Goal: Task Accomplishment & Management: Complete application form

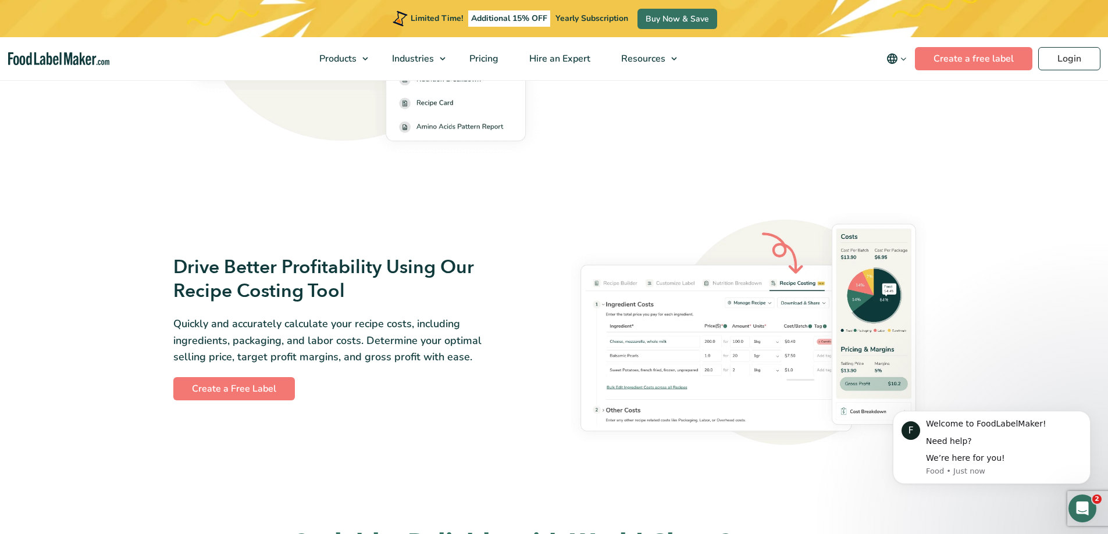
scroll to position [1919, 0]
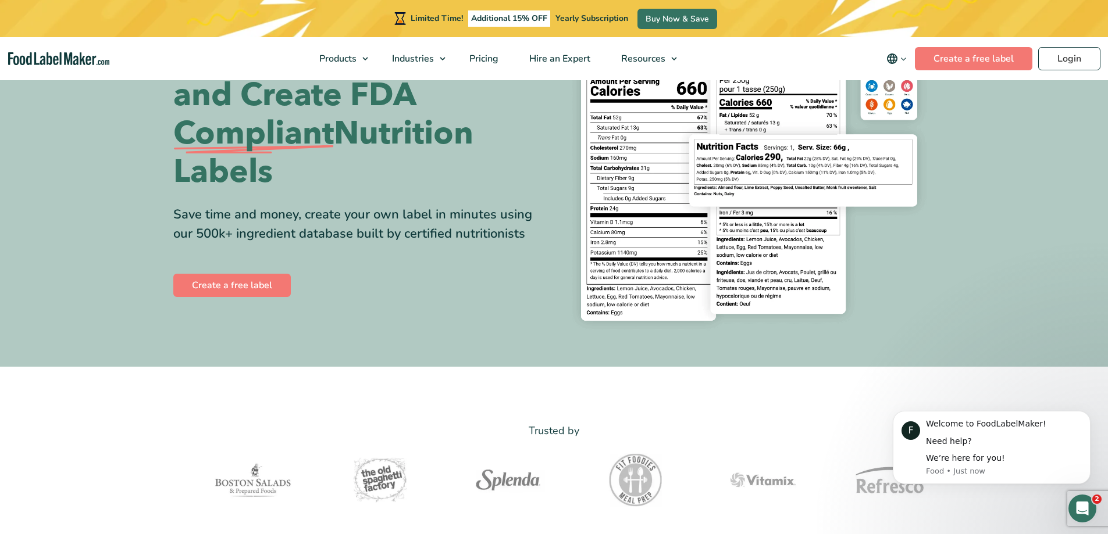
scroll to position [0, 0]
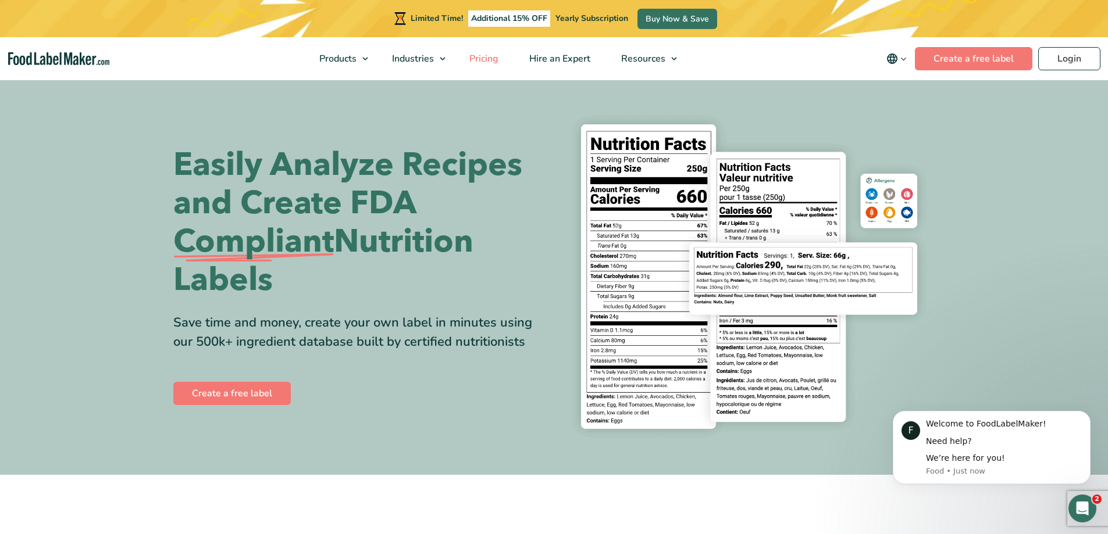
click at [488, 59] on span "Pricing" at bounding box center [483, 58] width 34 height 13
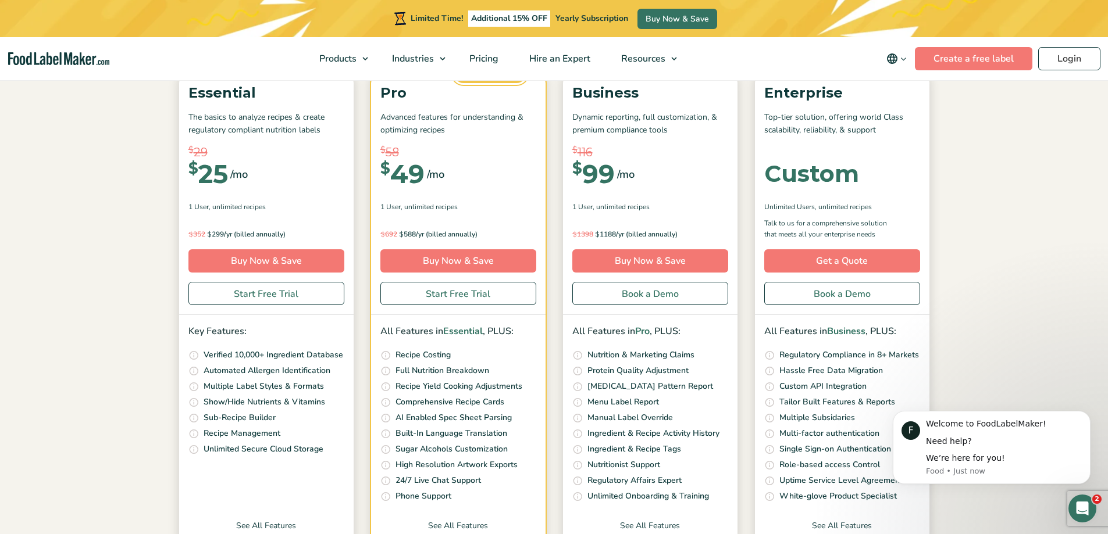
scroll to position [116, 0]
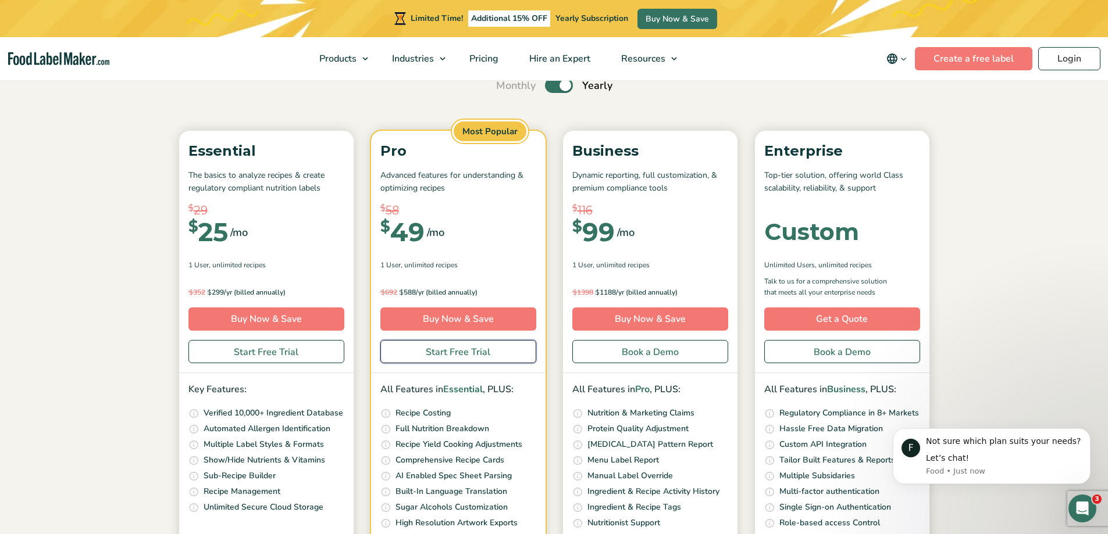
click at [439, 352] on link "Start Free Trial" at bounding box center [458, 351] width 156 height 23
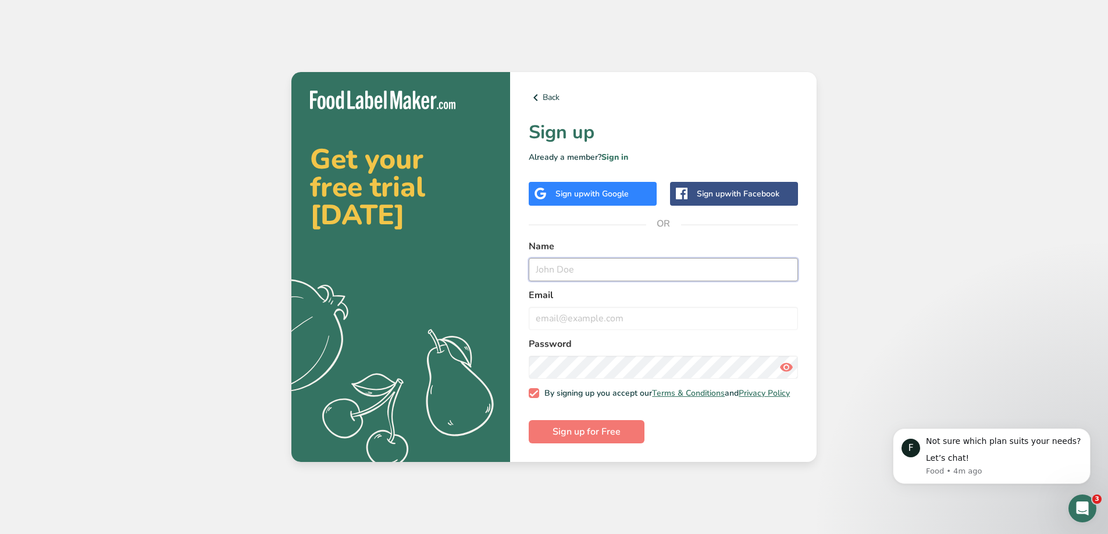
click at [597, 266] on input "text" at bounding box center [663, 269] width 269 height 23
type input "[PERSON_NAME]"
click at [575, 418] on form "Name [PERSON_NAME] Email fikretakapic Password By signing up you accept our Ter…" at bounding box center [663, 342] width 269 height 205
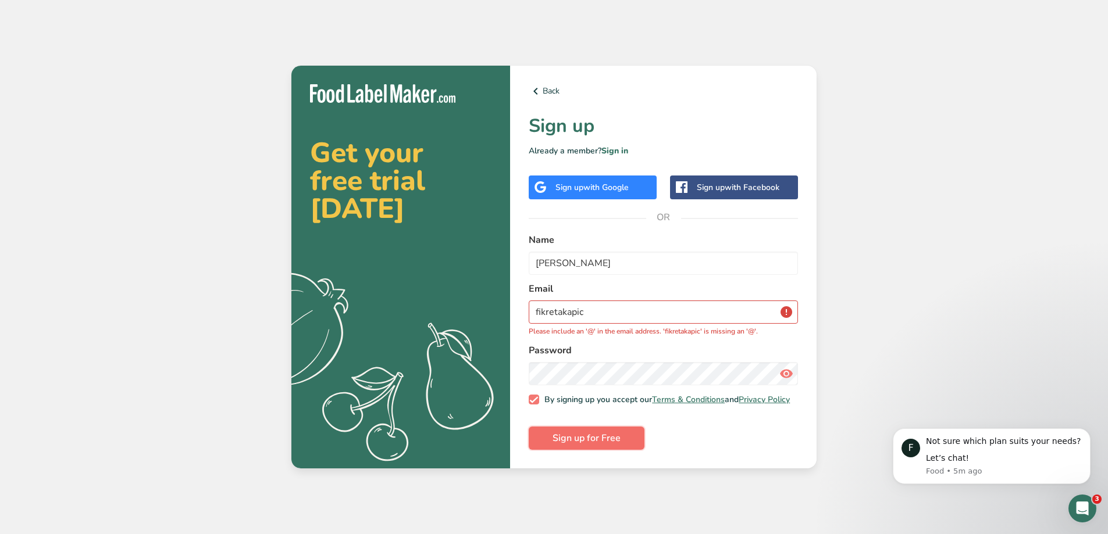
click at [576, 430] on button "Sign up for Free" at bounding box center [587, 438] width 116 height 23
click at [576, 444] on span "Sign up for Free" at bounding box center [586, 439] width 68 height 14
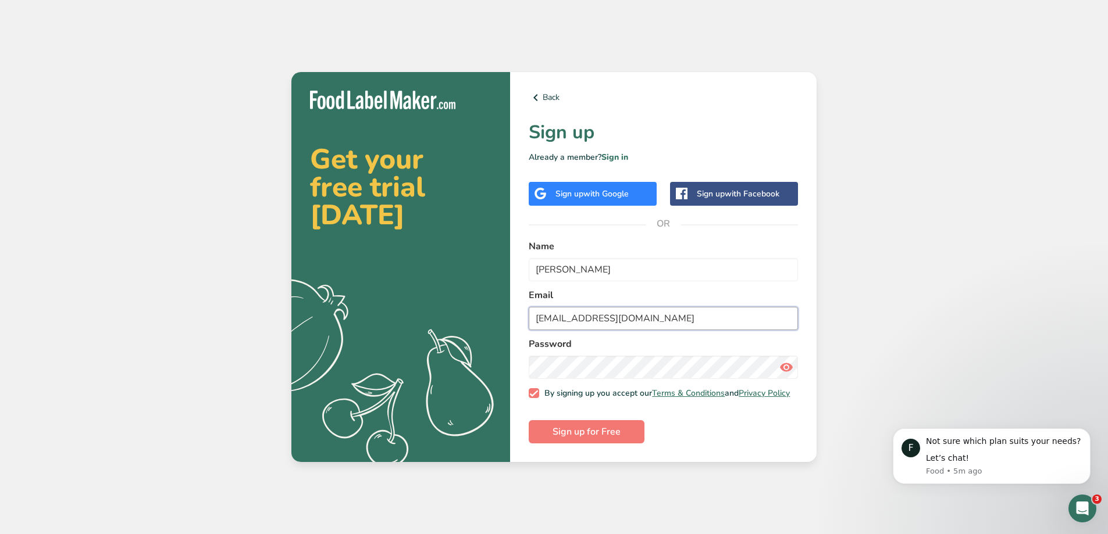
type input "fikretakapic@gmail.com"
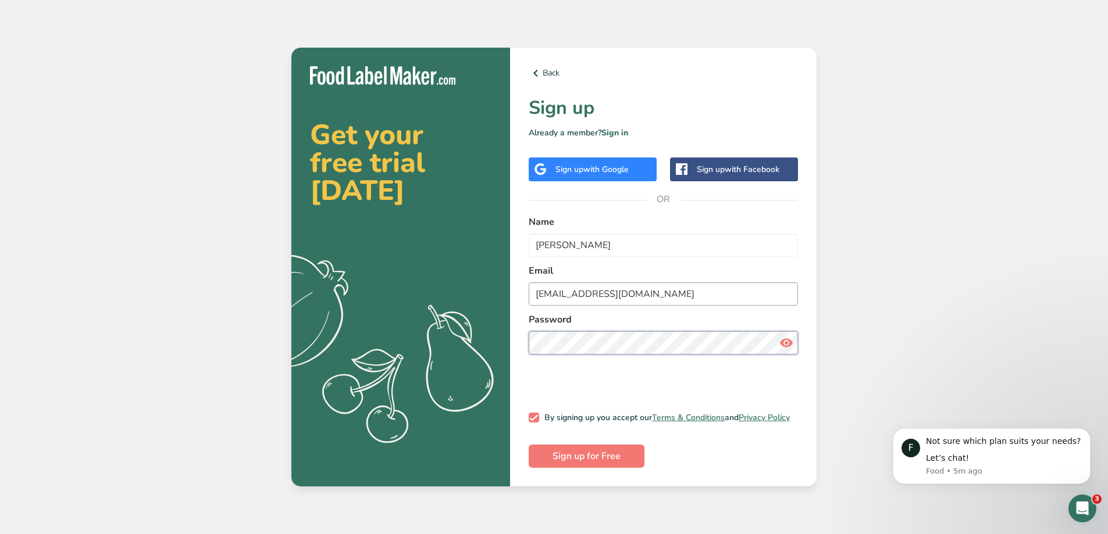
click at [529, 445] on button "Sign up for Free" at bounding box center [587, 456] width 116 height 23
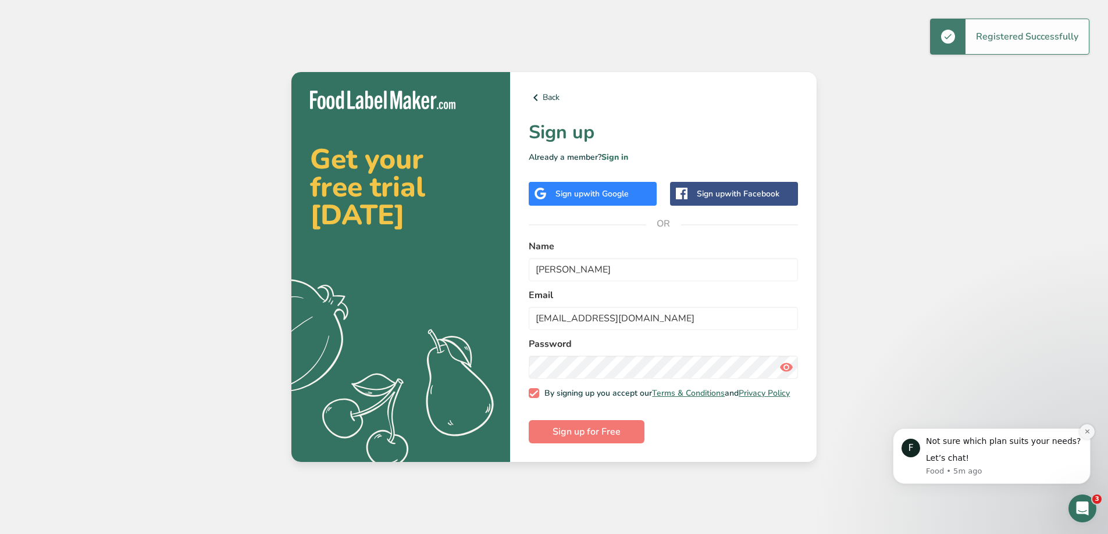
drag, startPoint x: 1089, startPoint y: 435, endPoint x: 1987, endPoint y: 844, distance: 987.2
click at [1089, 435] on icon "Dismiss notification" at bounding box center [1087, 432] width 6 height 6
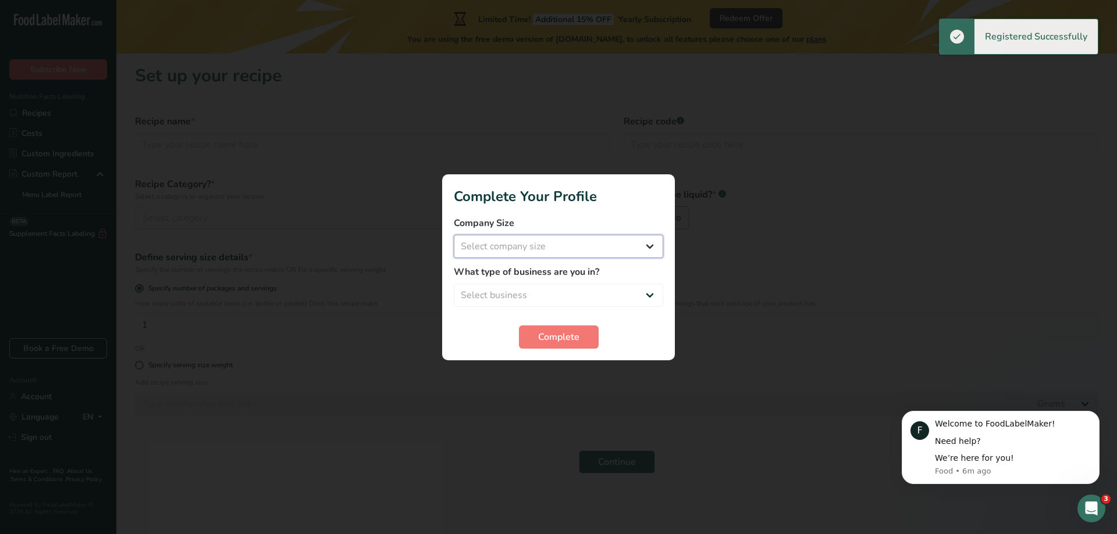
click at [581, 241] on select "Select company size Fewer than 10 Employees 10 to 50 Employees 51 to 500 Employ…" at bounding box center [558, 246] width 209 height 23
select select "1"
click at [454, 235] on select "Select company size Fewer than 10 Employees 10 to 50 Employees 51 to 500 Employ…" at bounding box center [558, 246] width 209 height 23
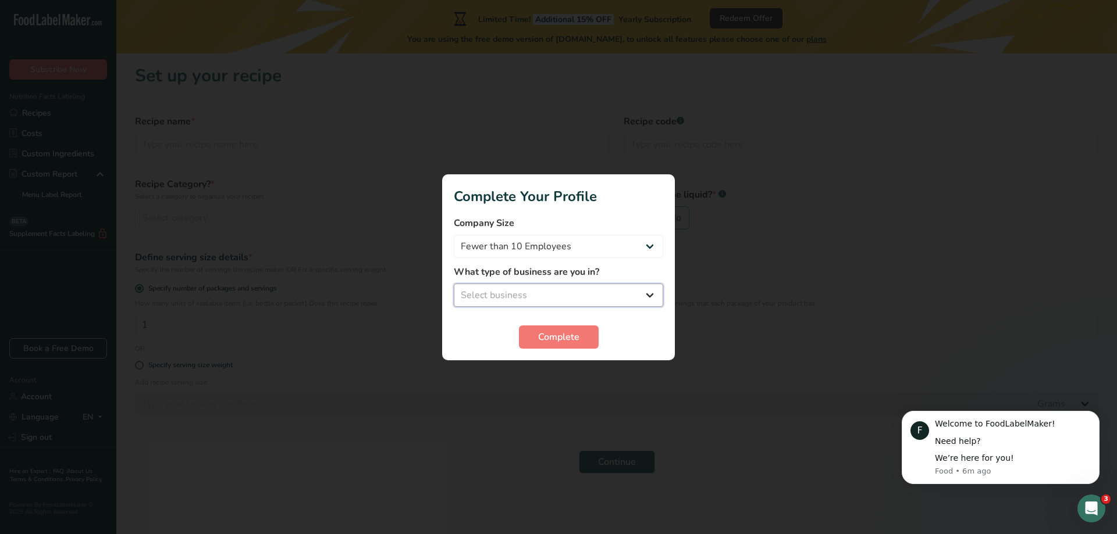
click at [552, 293] on select "Select business Packaged Food Manufacturer Restaurant & Cafe Bakery Meal Plans …" at bounding box center [558, 295] width 209 height 23
select select "8"
click at [454, 284] on select "Select business Packaged Food Manufacturer Restaurant & Cafe Bakery Meal Plans …" at bounding box center [558, 295] width 209 height 23
click at [554, 330] on span "Complete" at bounding box center [558, 337] width 41 height 14
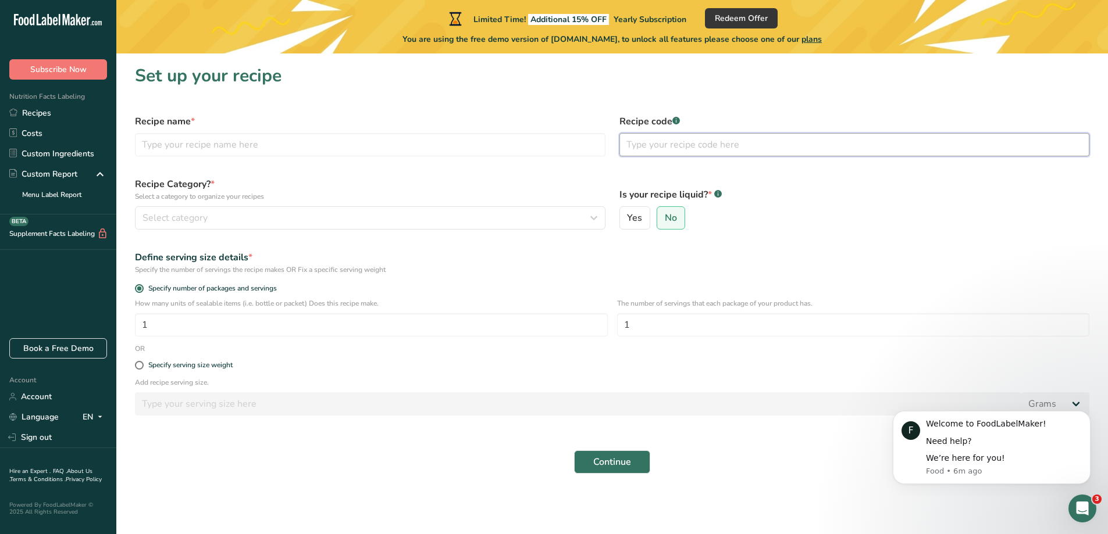
click at [687, 152] on input "text" at bounding box center [854, 144] width 470 height 23
click at [206, 143] on input "text" at bounding box center [370, 144] width 470 height 23
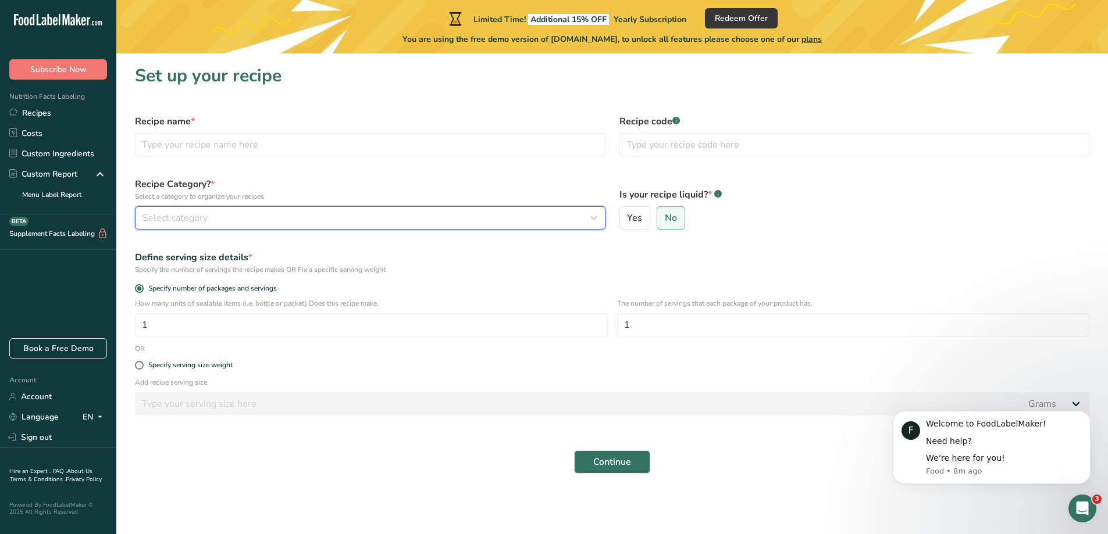
click at [240, 223] on div "Select category" at bounding box center [366, 218] width 448 height 14
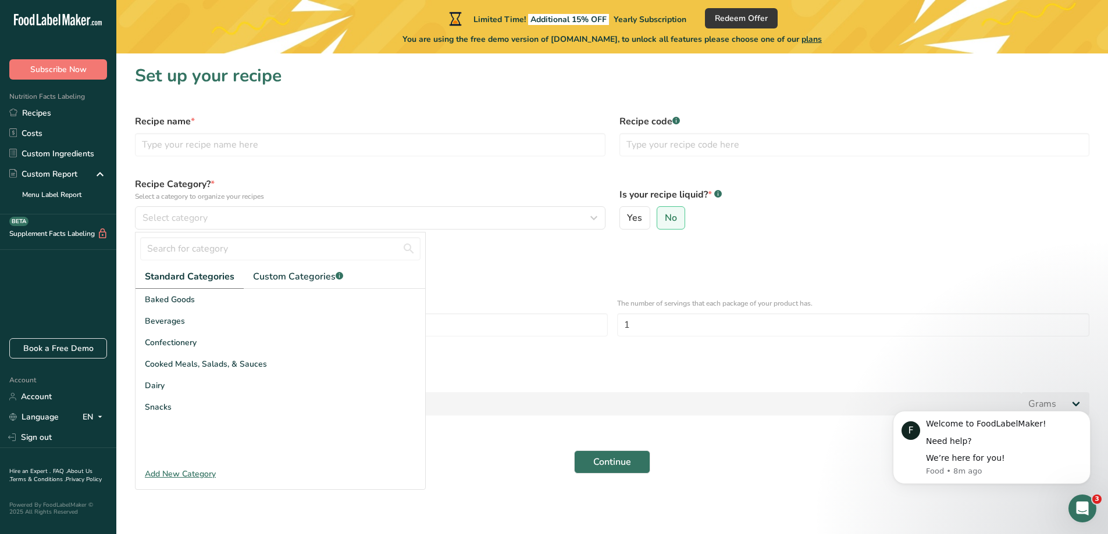
click at [192, 473] on div "Add New Category" at bounding box center [281, 474] width 290 height 12
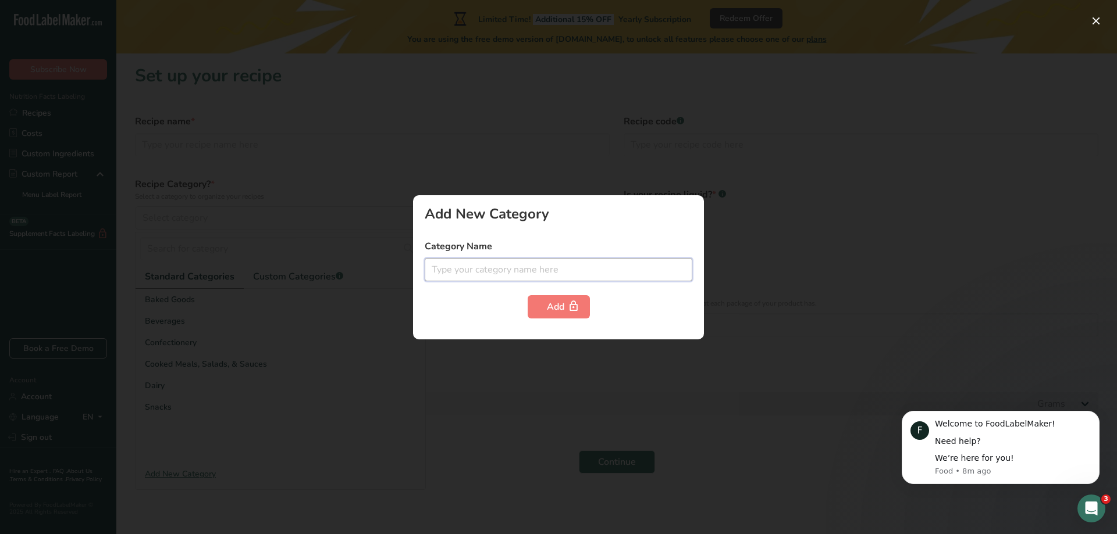
click at [494, 266] on input "text" at bounding box center [559, 269] width 268 height 23
type input "syrup"
click at [315, 311] on div at bounding box center [558, 267] width 1117 height 534
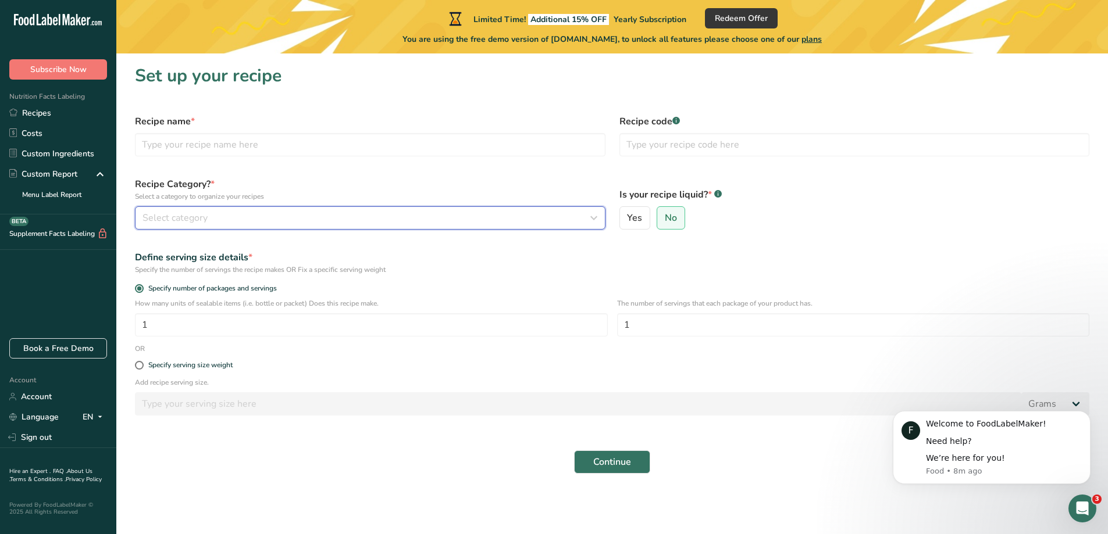
click at [226, 216] on div "Select category" at bounding box center [366, 218] width 448 height 14
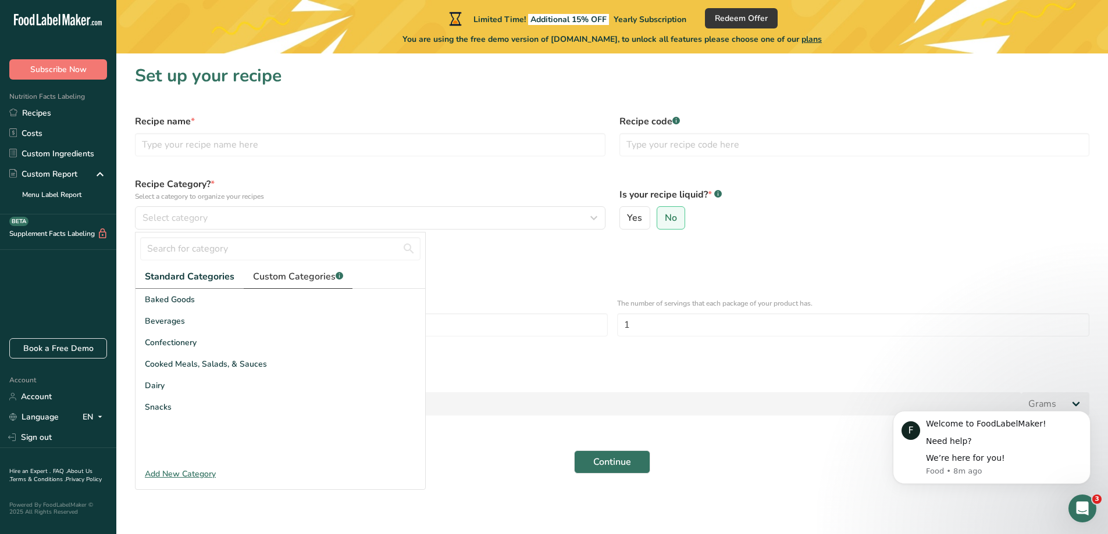
click at [308, 276] on span "Custom Categories .a-a{fill:#347362;}.b-a{fill:#fff;}" at bounding box center [298, 277] width 90 height 14
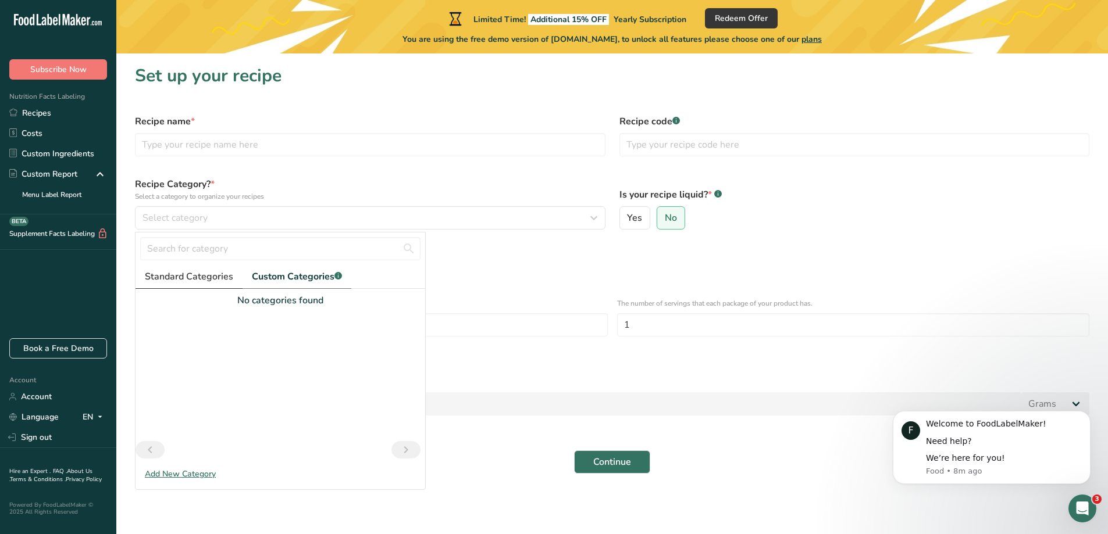
click at [184, 280] on span "Standard Categories" at bounding box center [189, 277] width 88 height 14
click at [163, 475] on div "Add New Category" at bounding box center [281, 474] width 290 height 12
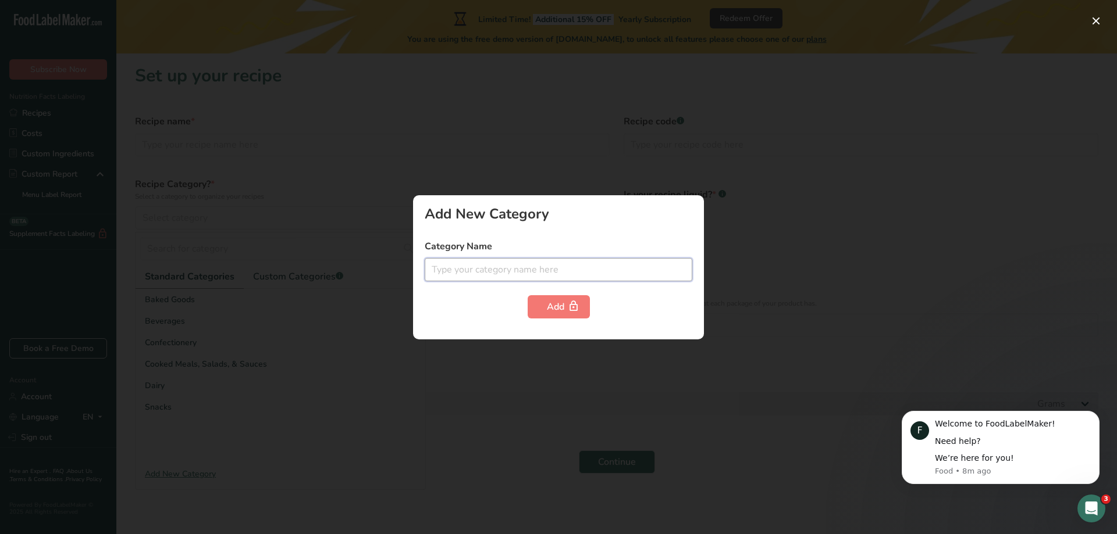
click at [467, 274] on input "text" at bounding box center [559, 269] width 268 height 23
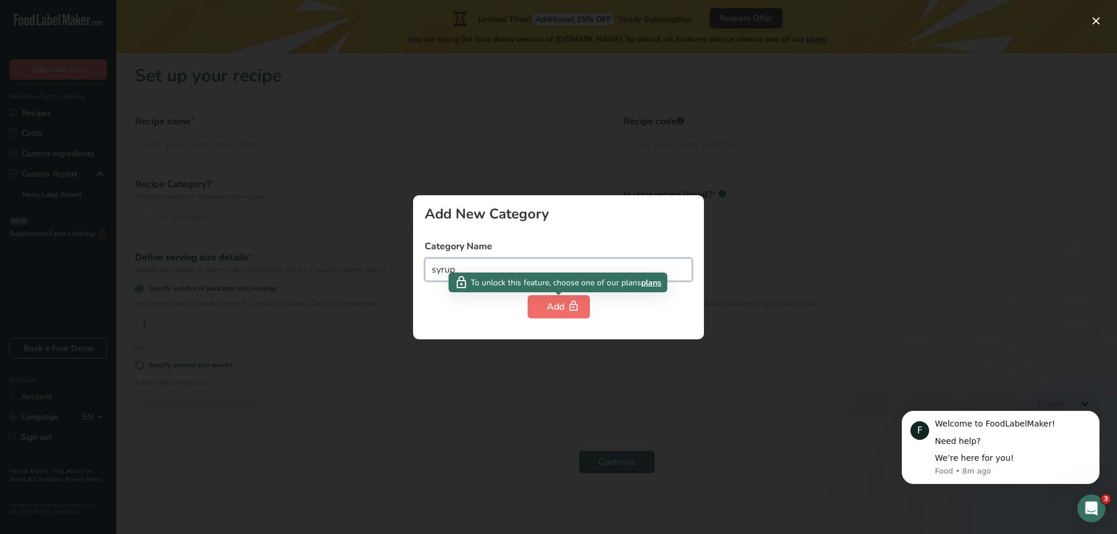
type input "syrup"
click at [540, 309] on button "Add" at bounding box center [558, 306] width 62 height 23
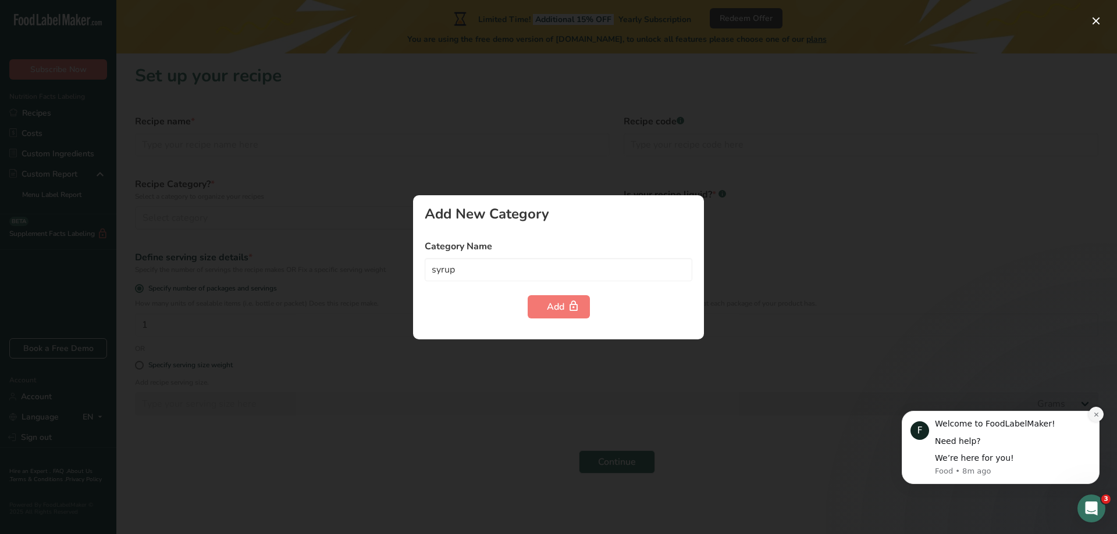
click at [1095, 412] on icon "Dismiss notification" at bounding box center [1096, 415] width 6 height 6
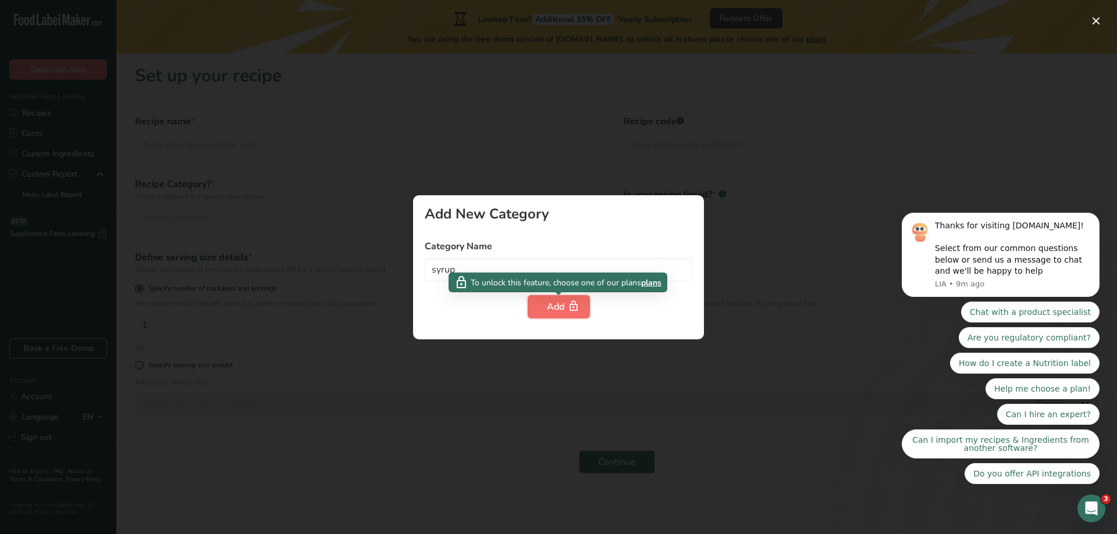
click at [558, 306] on div "Add" at bounding box center [559, 307] width 24 height 14
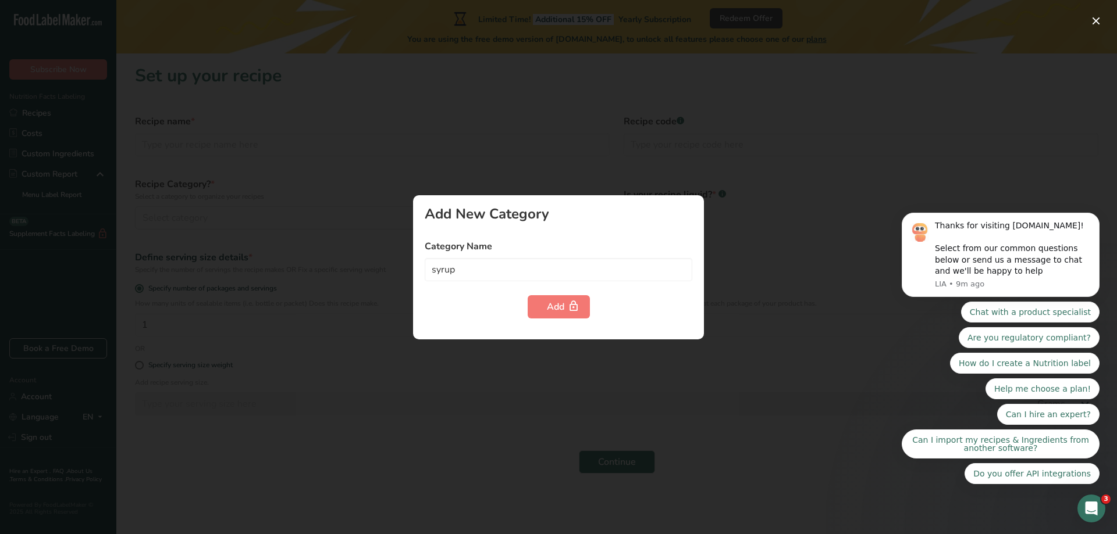
click at [382, 302] on div at bounding box center [558, 267] width 1117 height 534
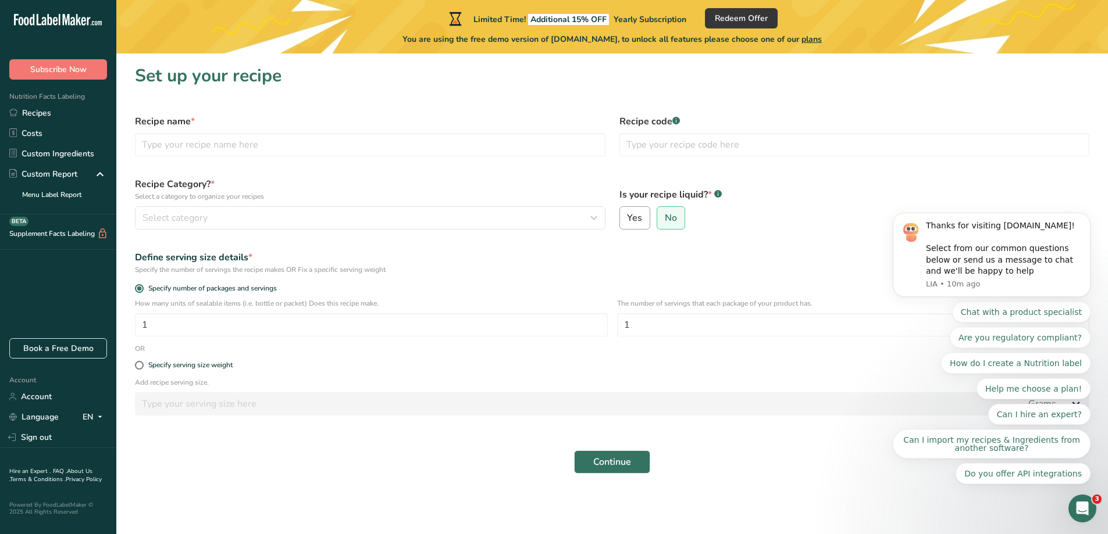
click at [630, 218] on span "Yes" at bounding box center [634, 218] width 15 height 12
click at [628, 218] on input "Yes" at bounding box center [624, 219] width 8 height 8
radio input "true"
radio input "false"
select select "22"
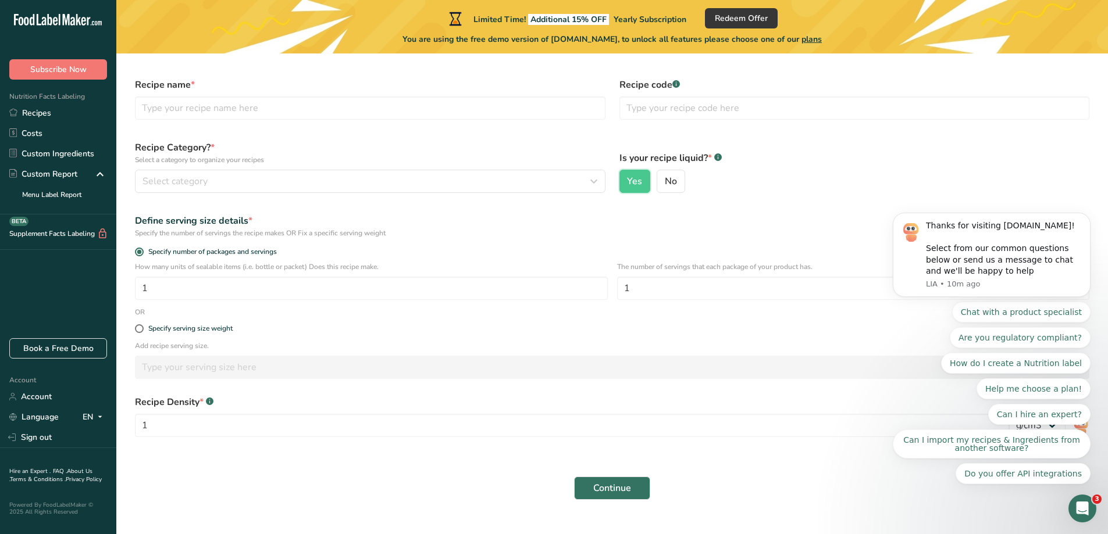
scroll to position [72, 0]
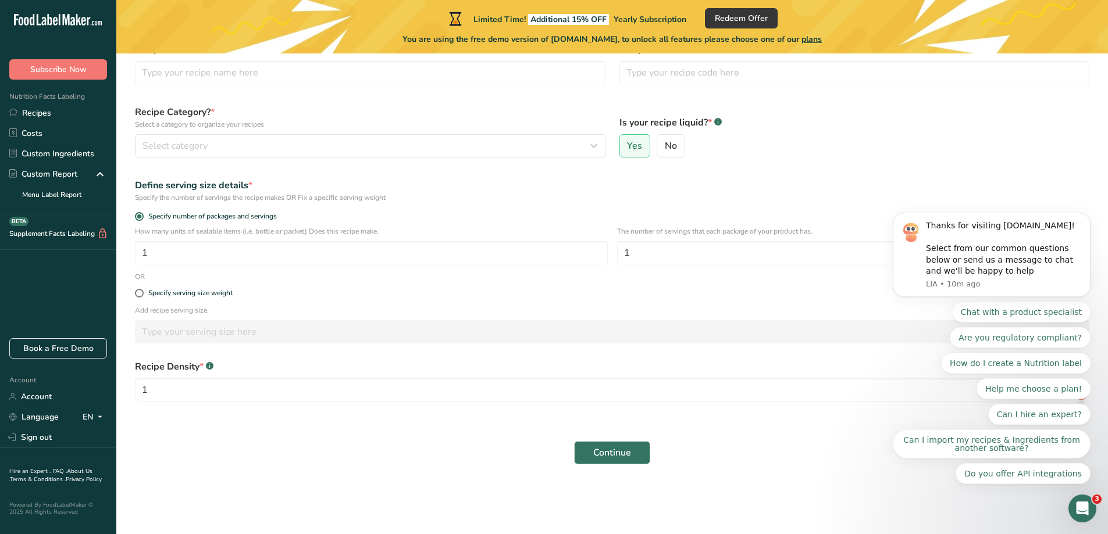
click at [383, 460] on div "Continue" at bounding box center [612, 452] width 968 height 37
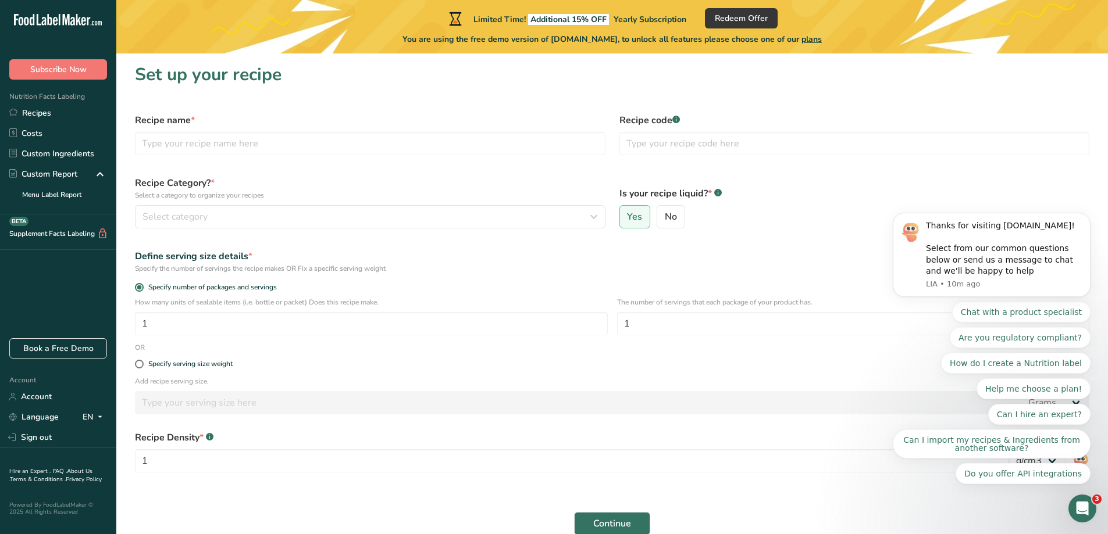
scroll to position [0, 0]
